Goal: Task Accomplishment & Management: Manage account settings

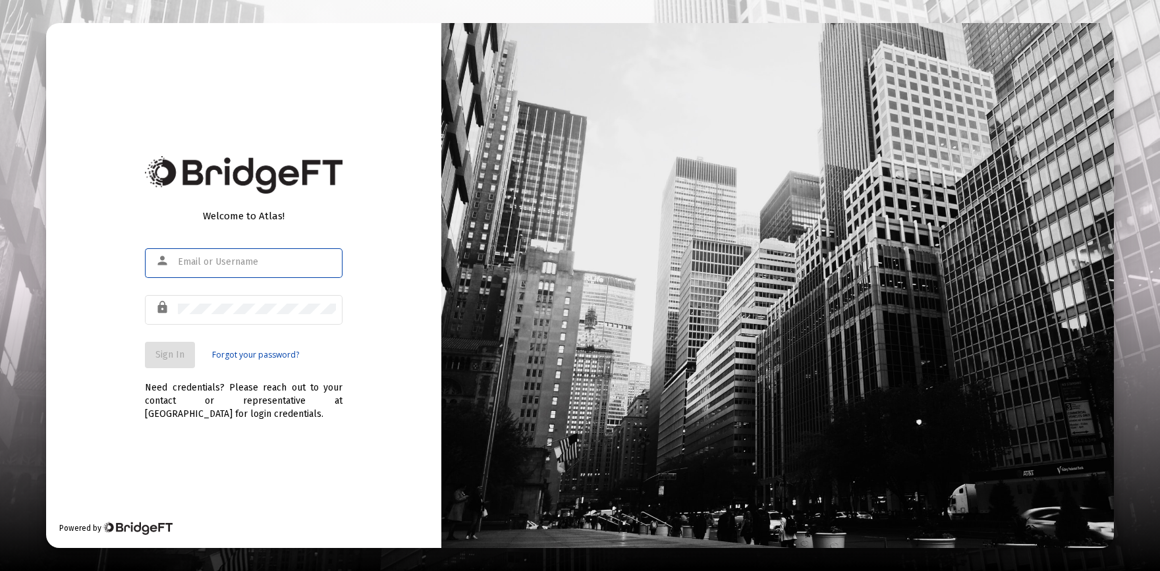
type input "[PERSON_NAME][EMAIL_ADDRESS][DOMAIN_NAME]"
click at [162, 352] on span "Sign In" at bounding box center [169, 354] width 29 height 11
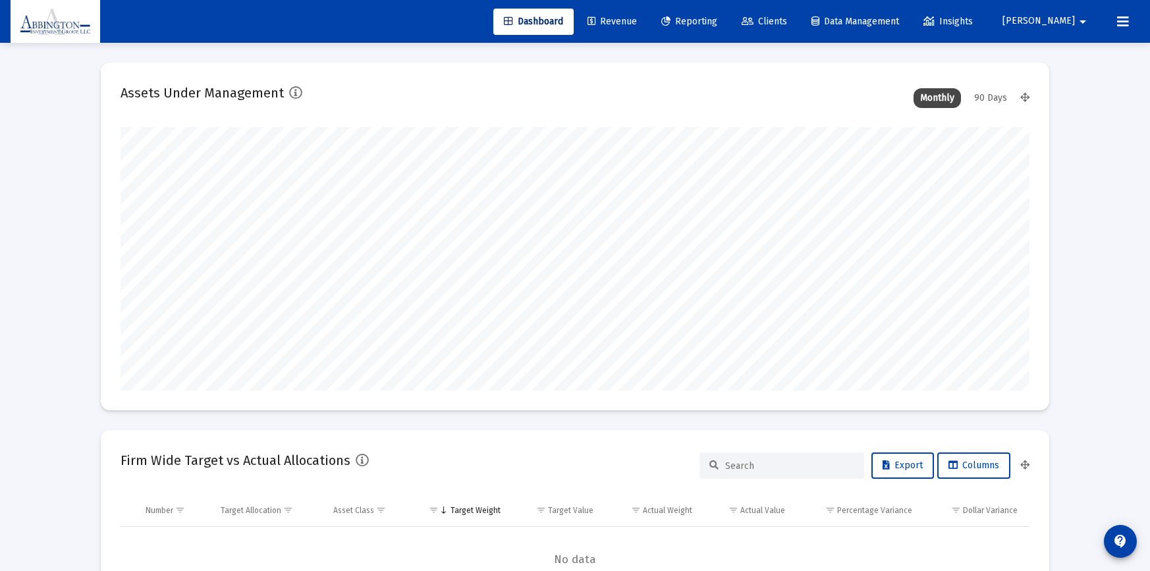
scroll to position [264, 909]
type input "[DATE]"
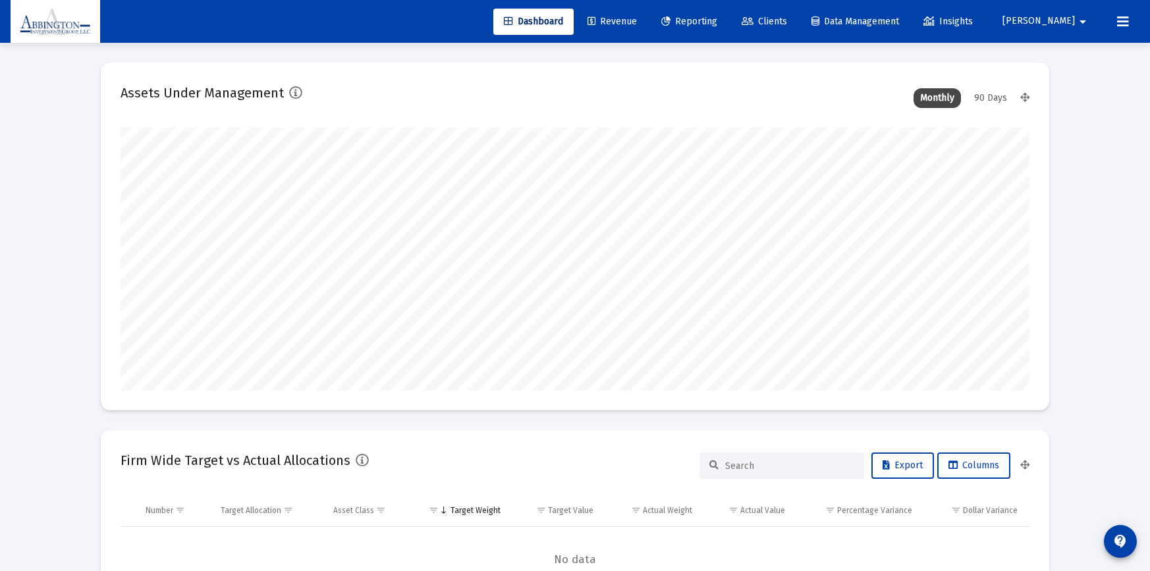
click at [787, 26] on span "Clients" at bounding box center [764, 21] width 45 height 11
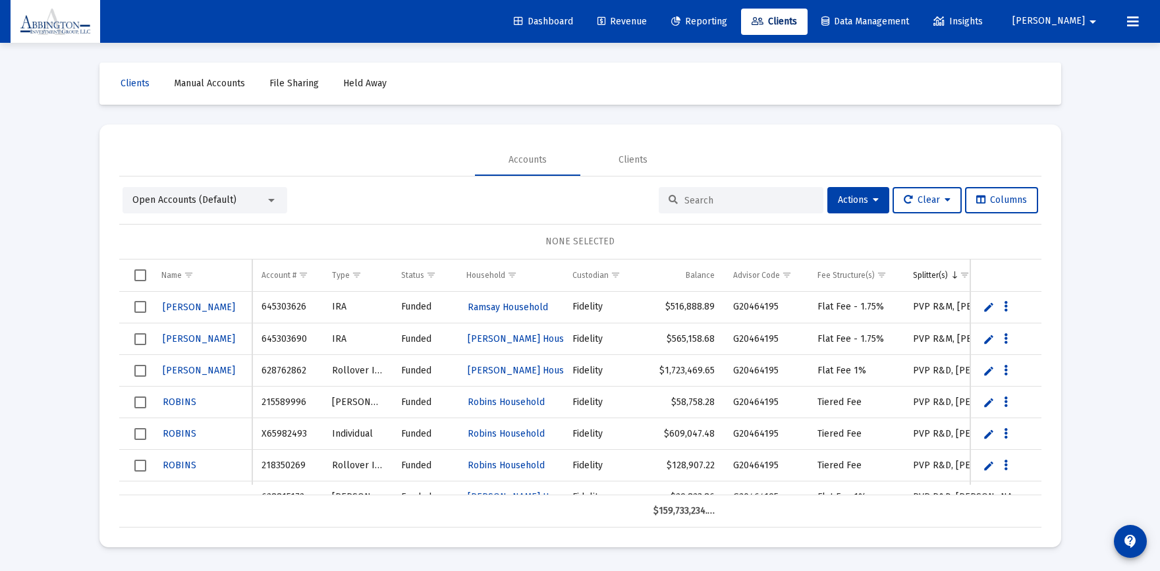
click at [705, 203] on input at bounding box center [749, 200] width 129 height 11
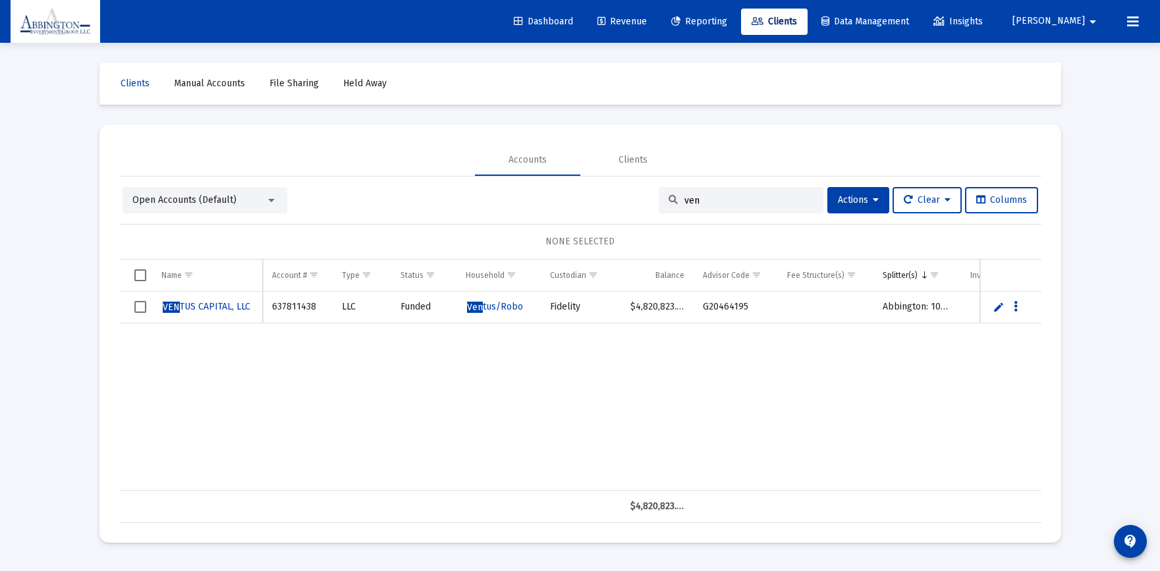
type input "ven"
click at [227, 304] on span "VEN TUS CAPITAL, LLC" at bounding box center [207, 306] width 88 height 11
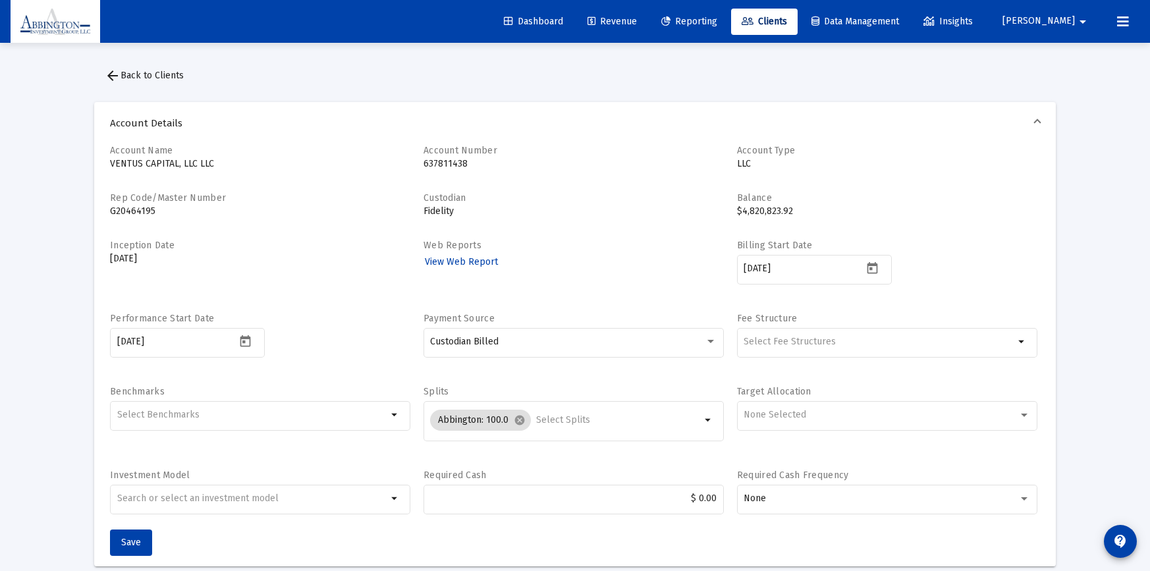
scroll to position [113, 0]
click at [996, 349] on div "Selection" at bounding box center [879, 342] width 276 height 16
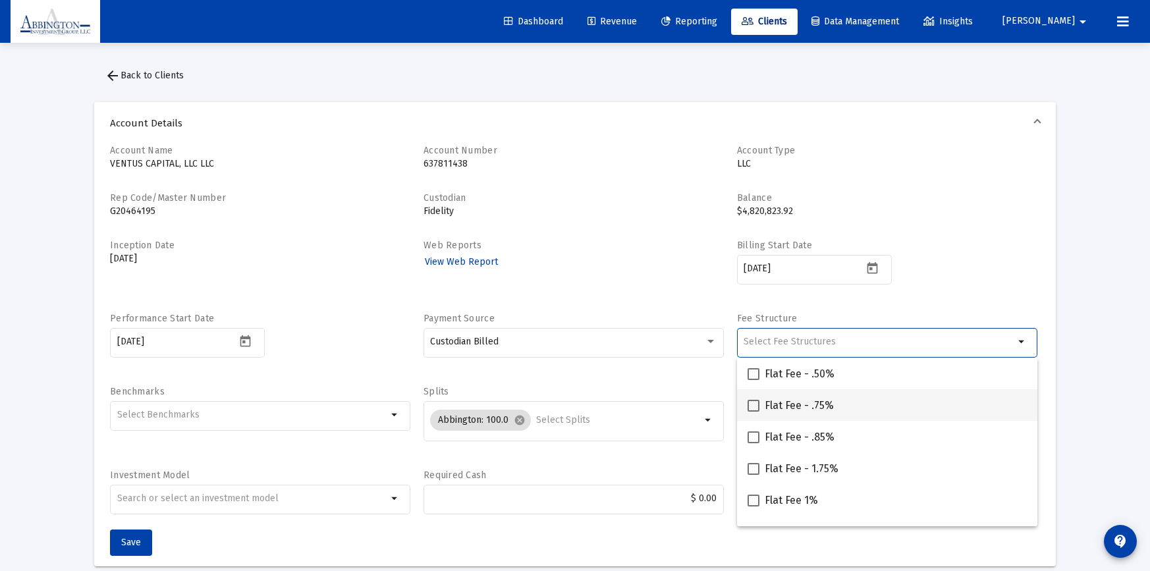
click at [754, 412] on label "Flat Fee - .75%" at bounding box center [791, 406] width 86 height 16
click at [754, 412] on input "Flat Fee - .75%" at bounding box center [753, 412] width 1 height 1
checkbox input "true"
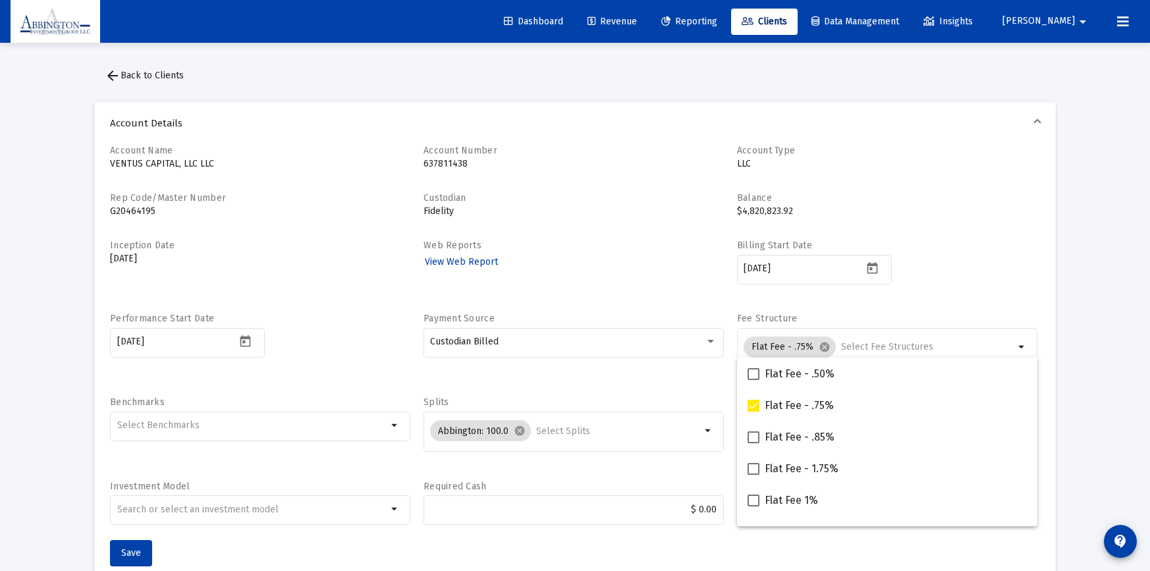
click at [1003, 236] on div "Account Name VENTUS CAPITAL, LLC LLC Account Number 637811438 Account Type LLC …" at bounding box center [575, 342] width 930 height 396
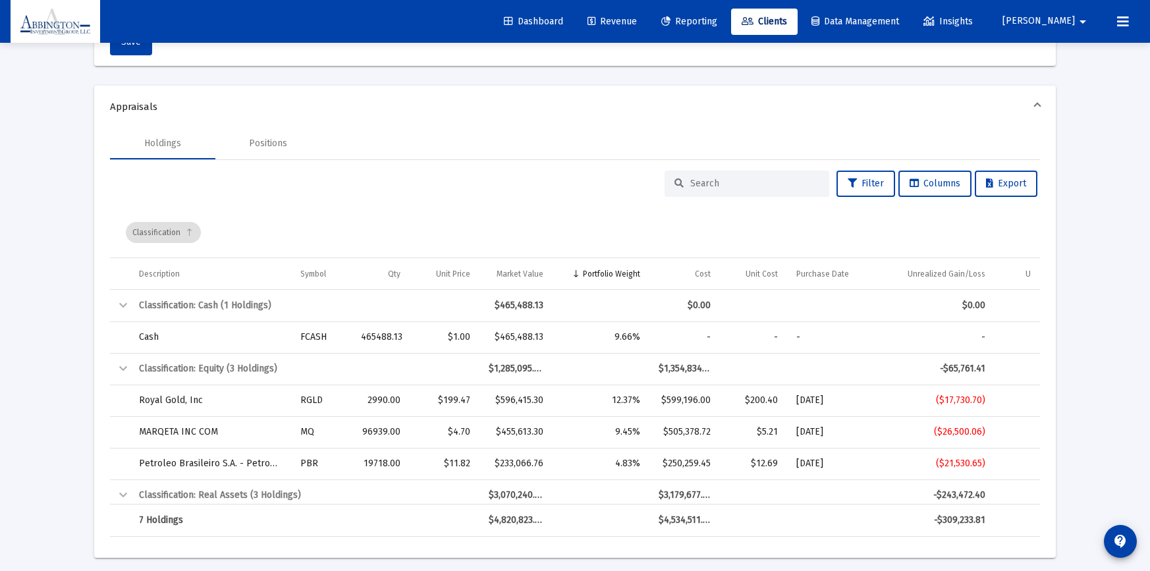
scroll to position [211, 0]
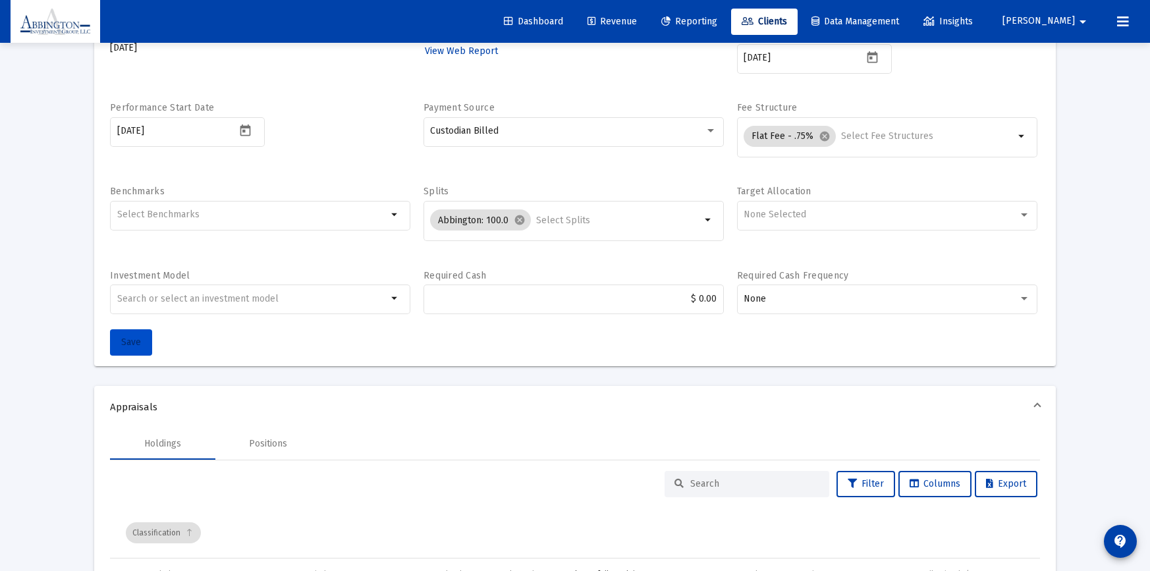
click at [125, 350] on button "Save" at bounding box center [131, 342] width 42 height 26
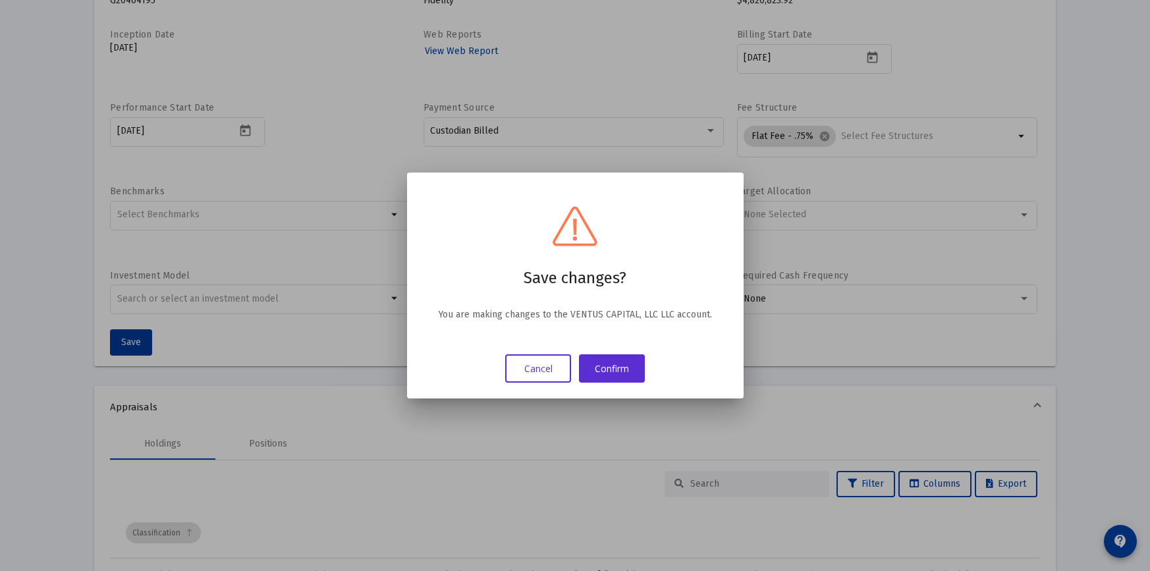
scroll to position [0, 0]
click at [617, 367] on button "Confirm" at bounding box center [612, 368] width 66 height 28
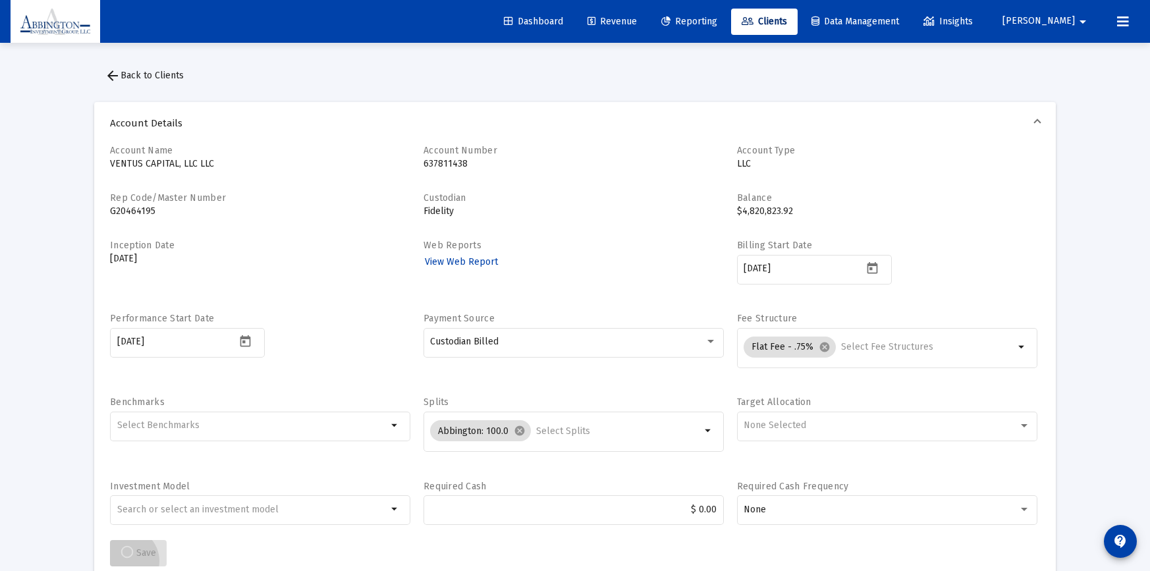
scroll to position [211, 0]
